Goal: Find contact information: Obtain details needed to contact an individual or organization

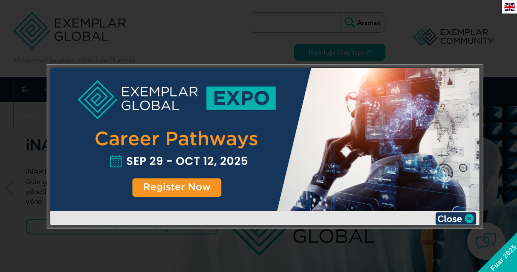
click at [270, 225] on div at bounding box center [265, 146] width 436 height 163
click at [454, 218] on img at bounding box center [455, 218] width 41 height 12
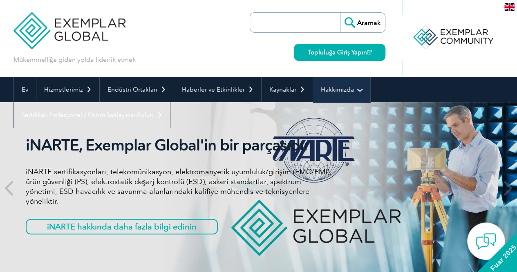
click at [335, 92] on font "Hakkımızda" at bounding box center [337, 89] width 33 height 7
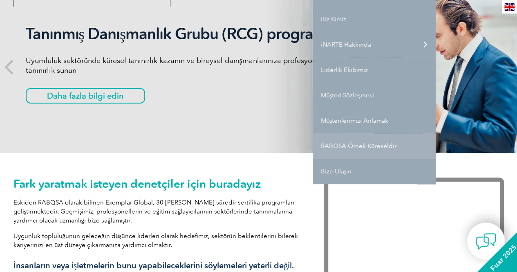
scroll to position [123, 0]
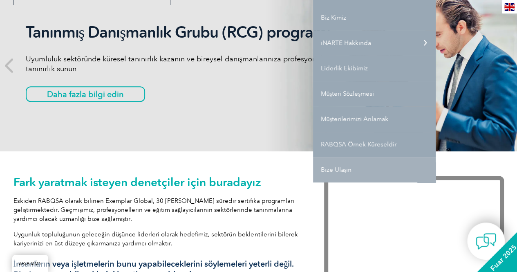
click at [358, 163] on link "Bize Ulaşın" at bounding box center [374, 169] width 123 height 25
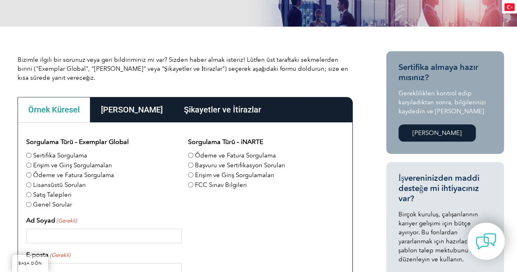
scroll to position [157, 0]
click at [140, 111] on font "Ana Ofisler" at bounding box center [132, 110] width 62 height 10
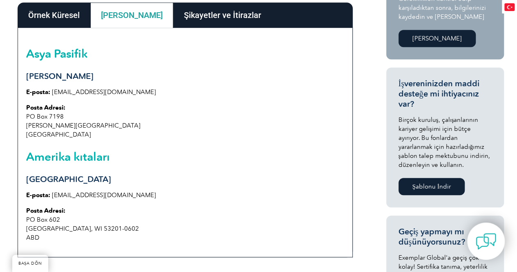
scroll to position [239, 0]
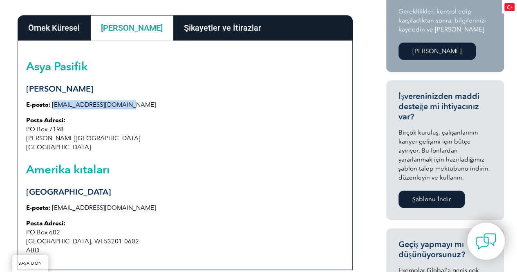
drag, startPoint x: 124, startPoint y: 102, endPoint x: 52, endPoint y: 96, distance: 72.1
click at [52, 96] on div "Asya Pasifik Sidney E-posta: info@exemplarglobal.org Posta Adresi: PO Box 7198 …" at bounding box center [185, 154] width 335 height 229
copy font "info@exemplarglobal.org"
